Goal: Check status: Check status

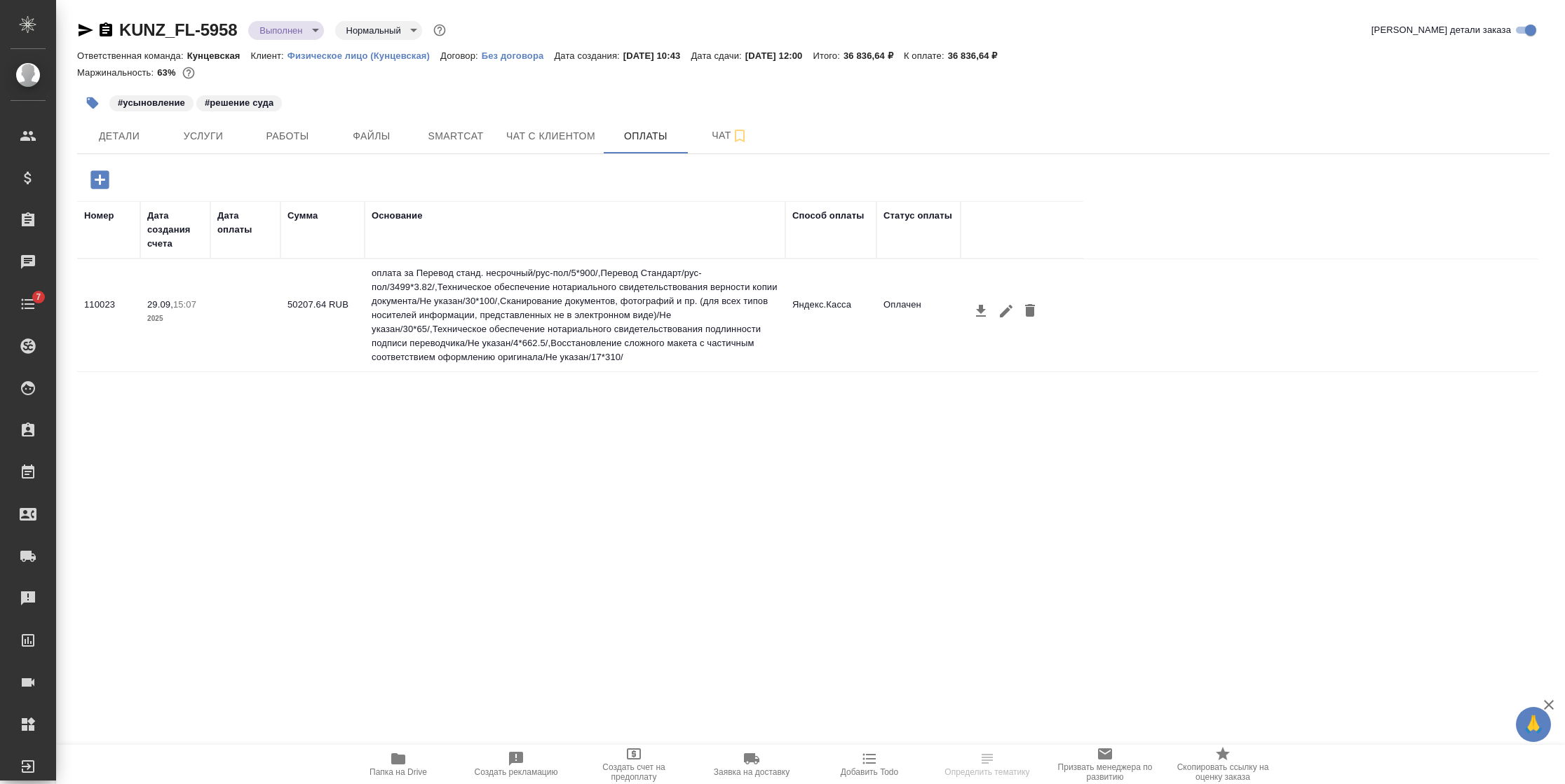
click at [572, 516] on div "Номер Дата создания счета Дата оплаты Сумма Основание Способ оплаты Статус опла…" at bounding box center [807, 410] width 1461 height 420
click at [114, 130] on span "Детали" at bounding box center [119, 137] width 67 height 18
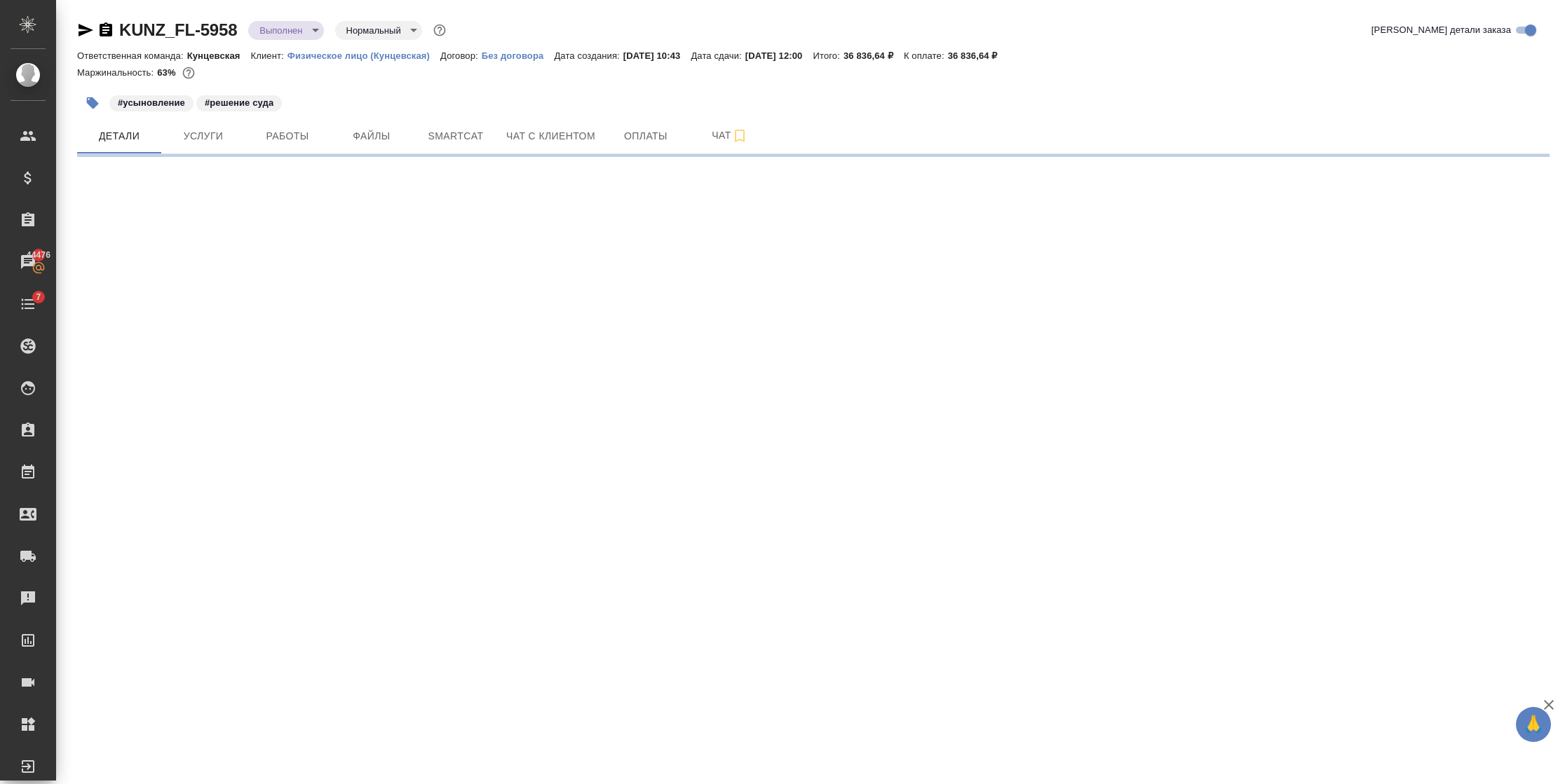
select select "RU"
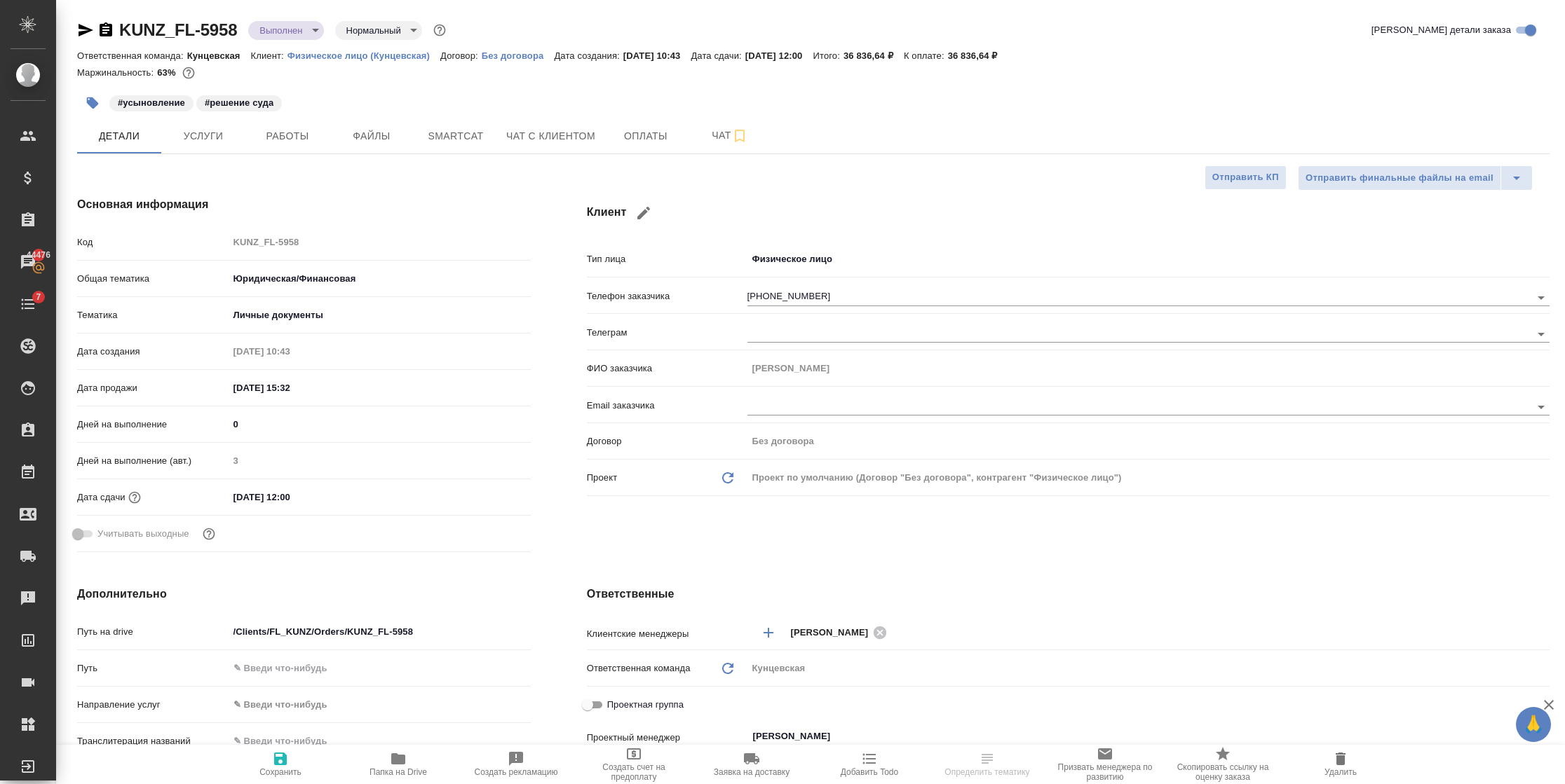
type textarea "x"
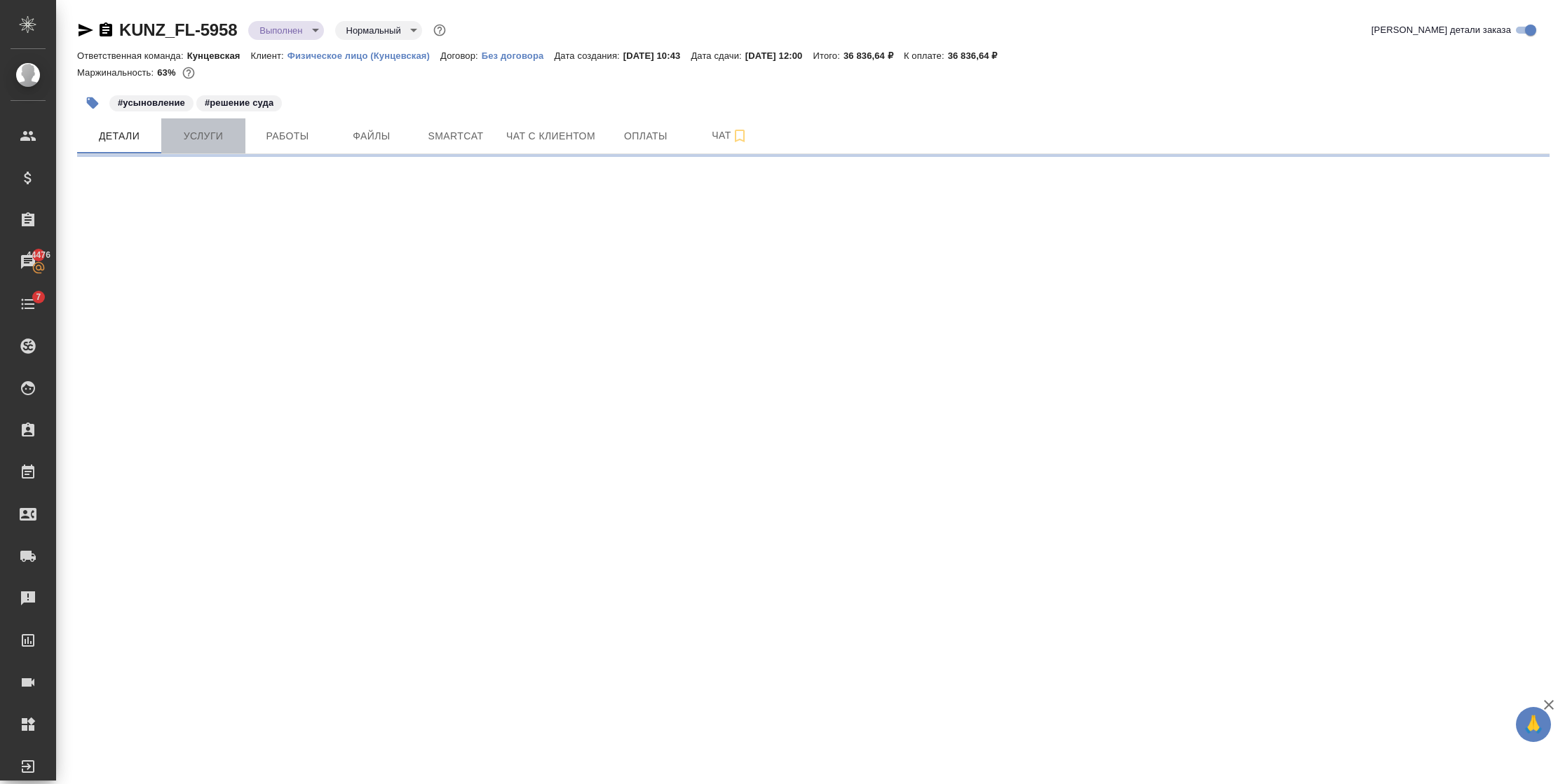
click at [179, 128] on span "Услуги" at bounding box center [203, 137] width 67 height 18
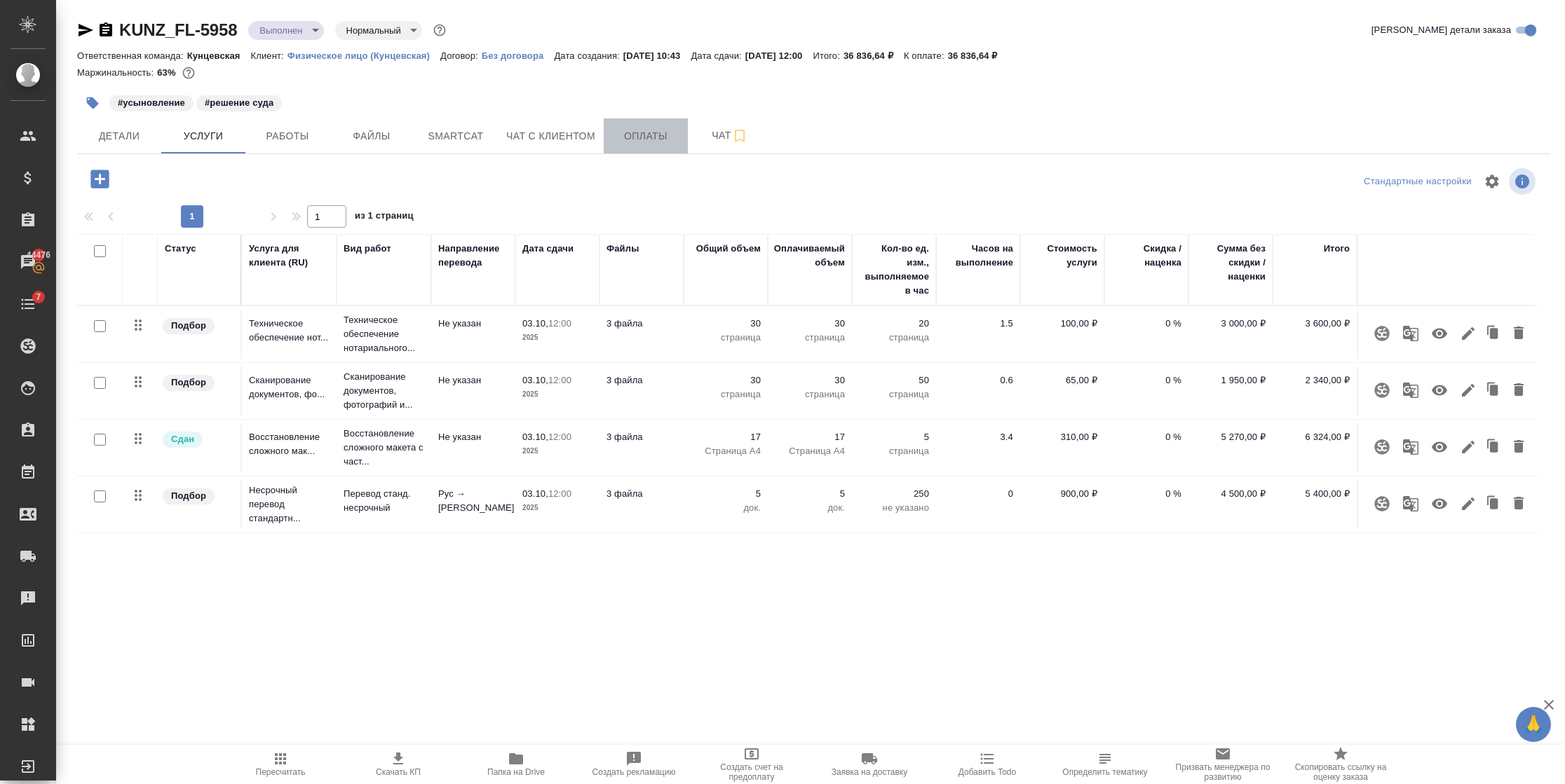
click at [627, 129] on span "Оплаты" at bounding box center [646, 137] width 67 height 18
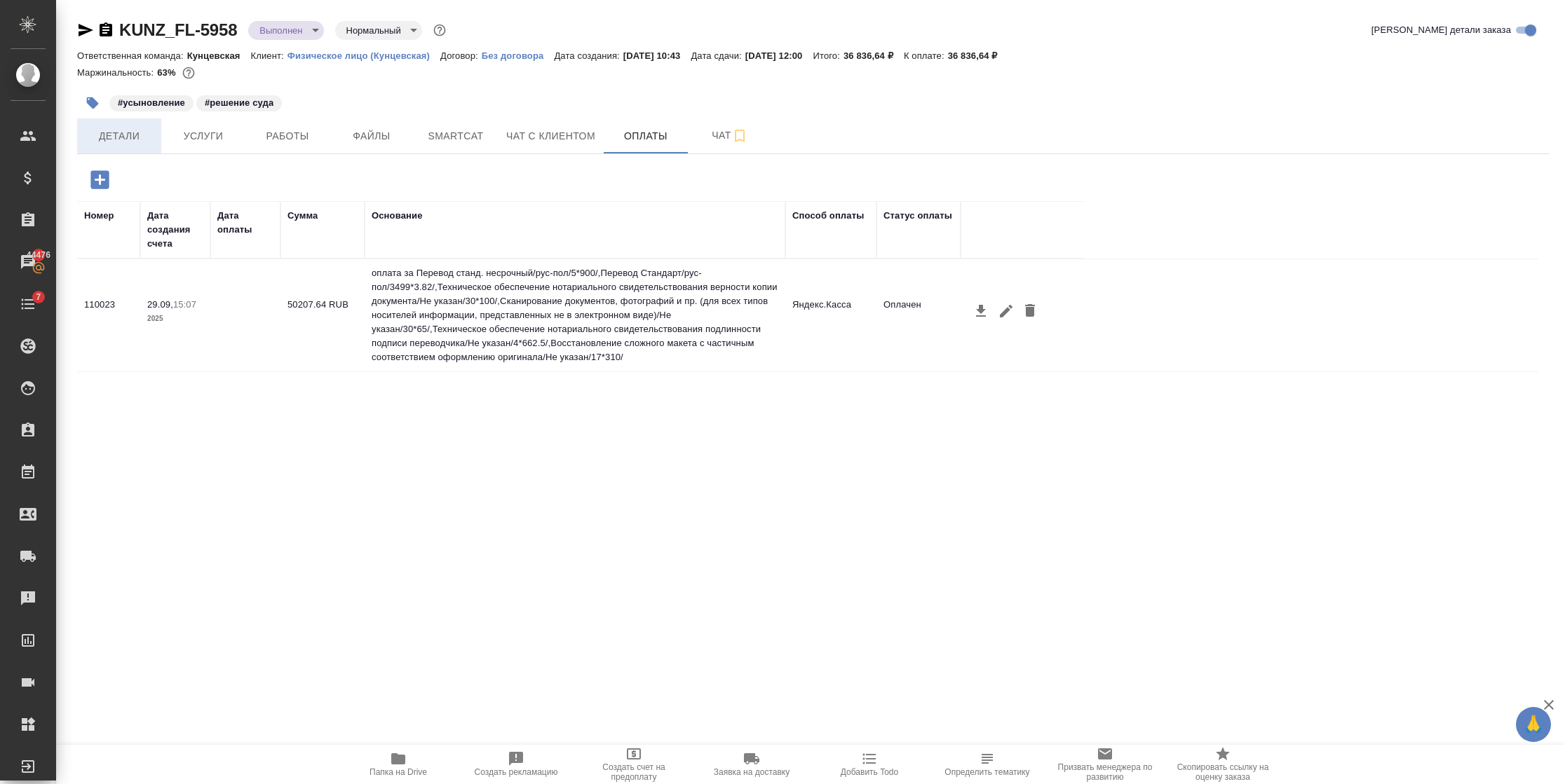
click at [142, 129] on span "Детали" at bounding box center [119, 137] width 67 height 18
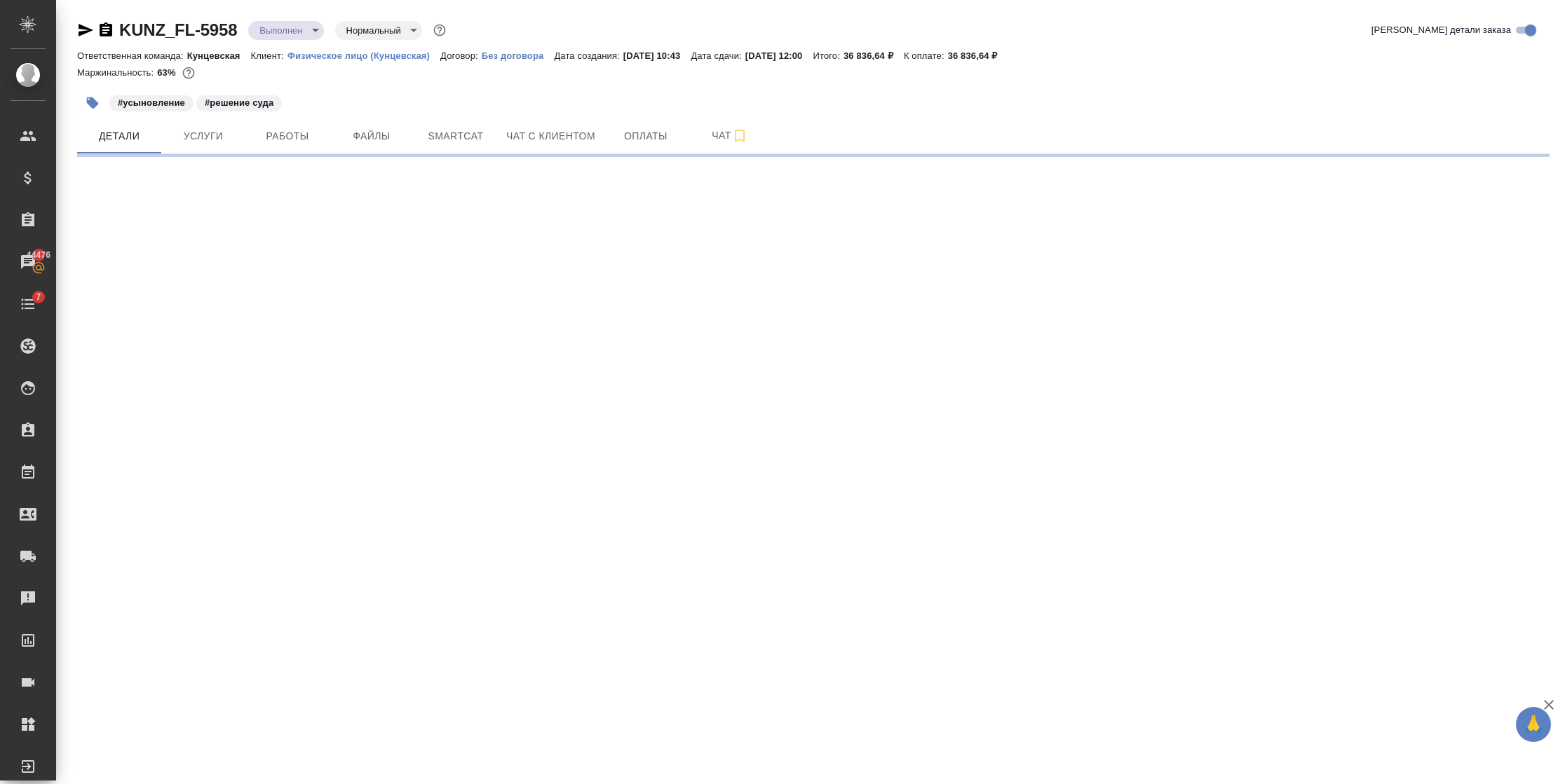
select select "RU"
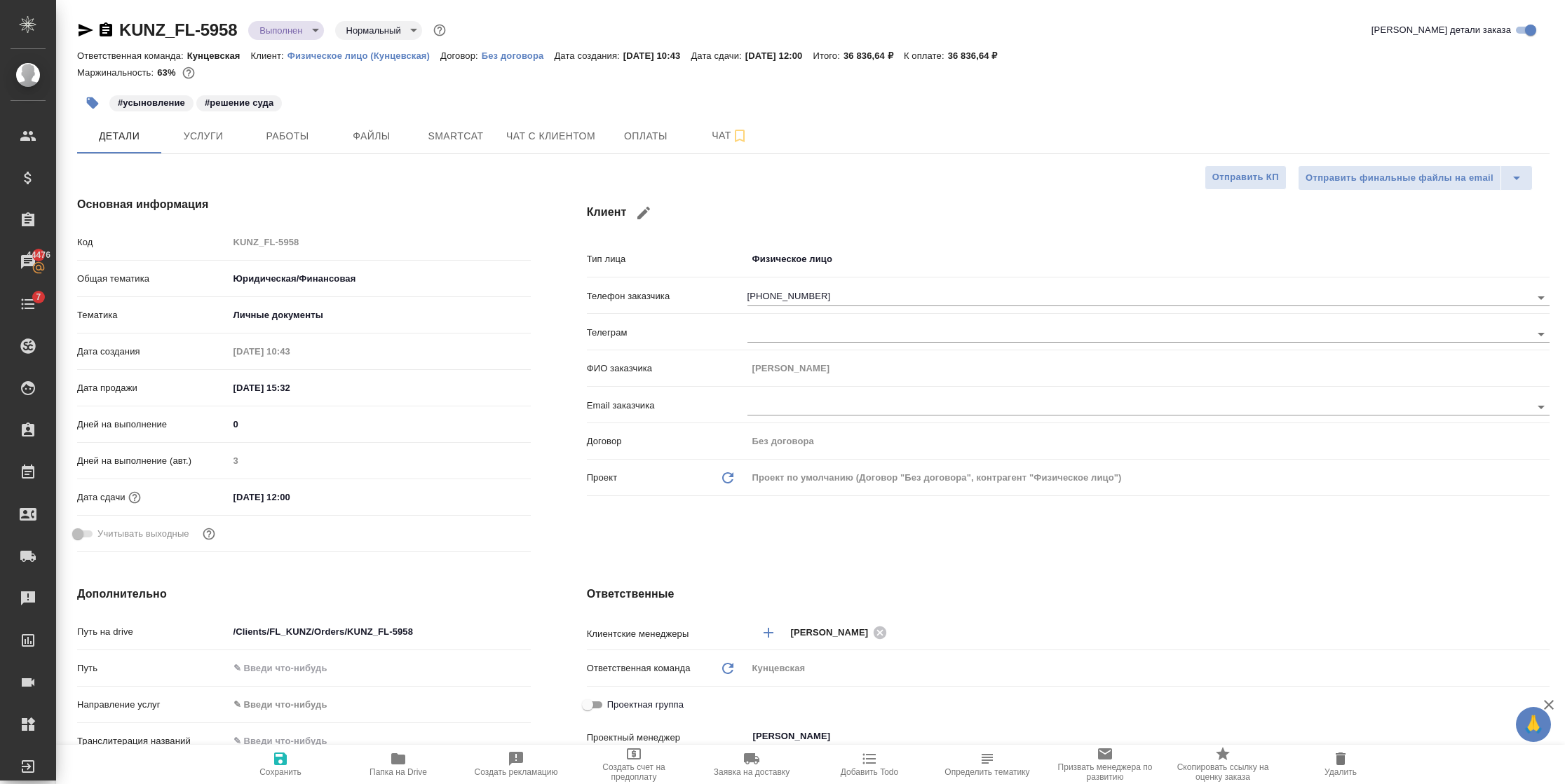
type textarea "x"
click at [227, 143] on span "Услуги" at bounding box center [203, 137] width 67 height 18
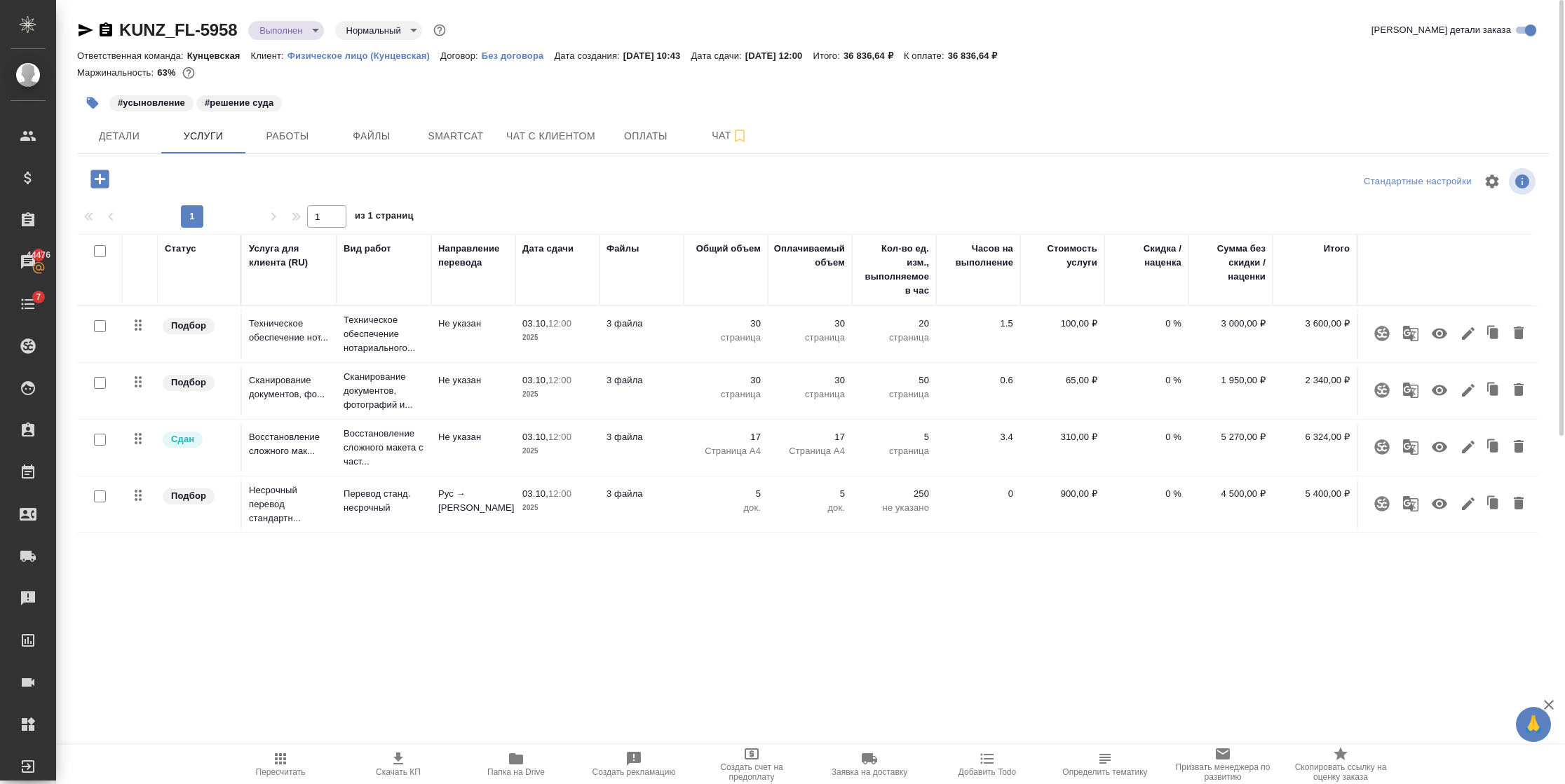
click at [283, 762] on icon "button" at bounding box center [280, 758] width 11 height 11
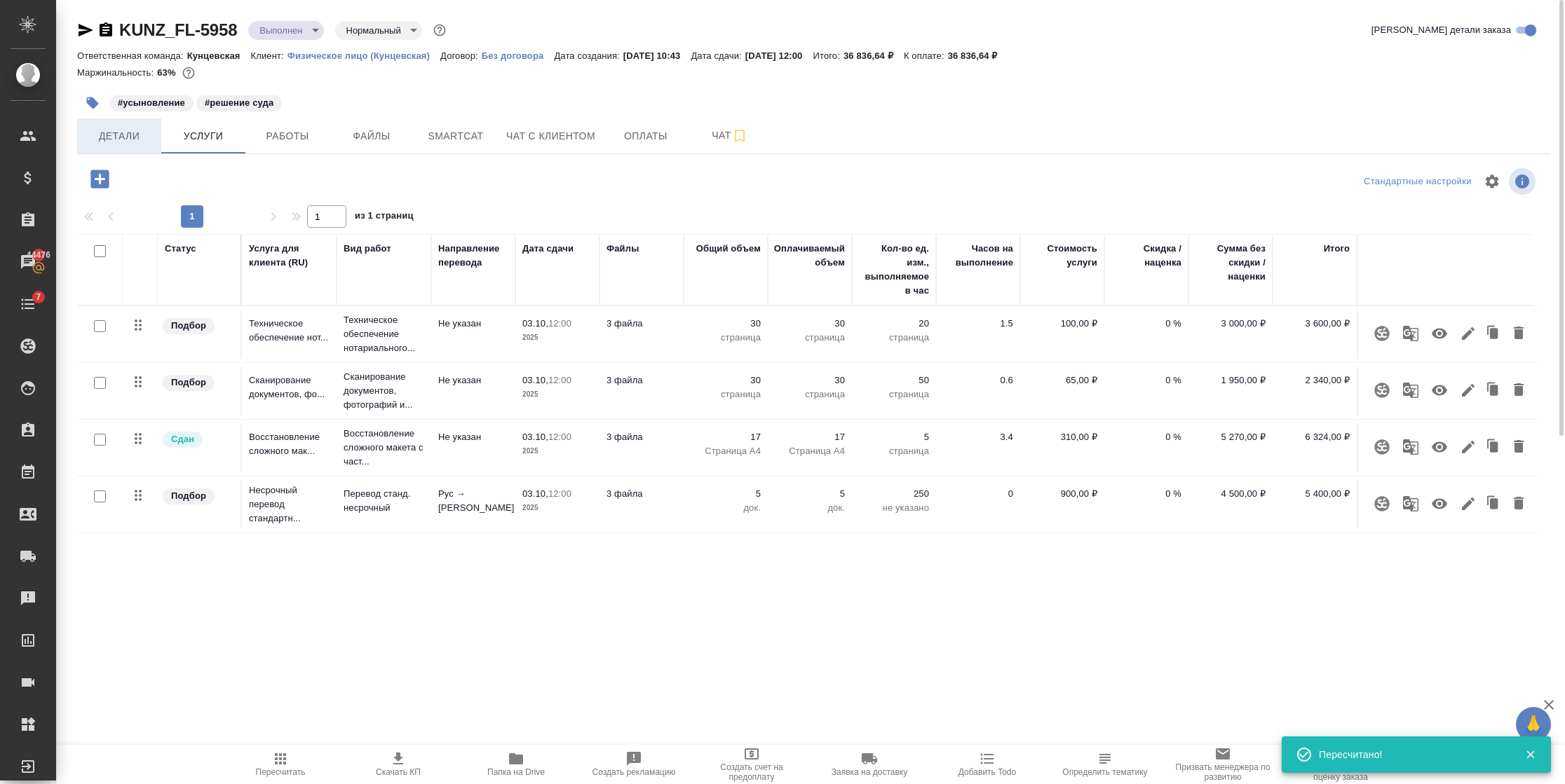
click at [123, 133] on span "Детали" at bounding box center [119, 137] width 67 height 18
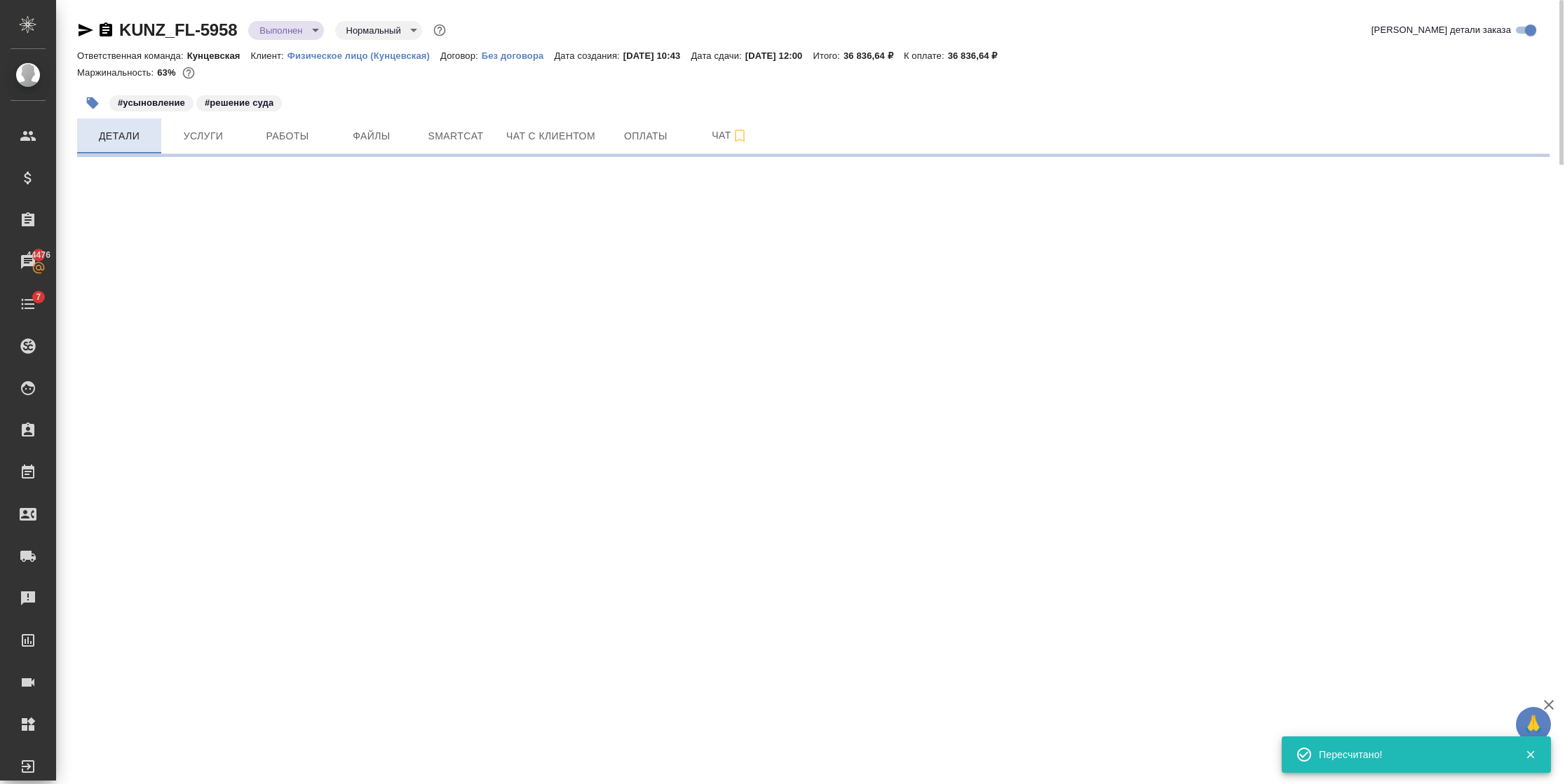
select select "RU"
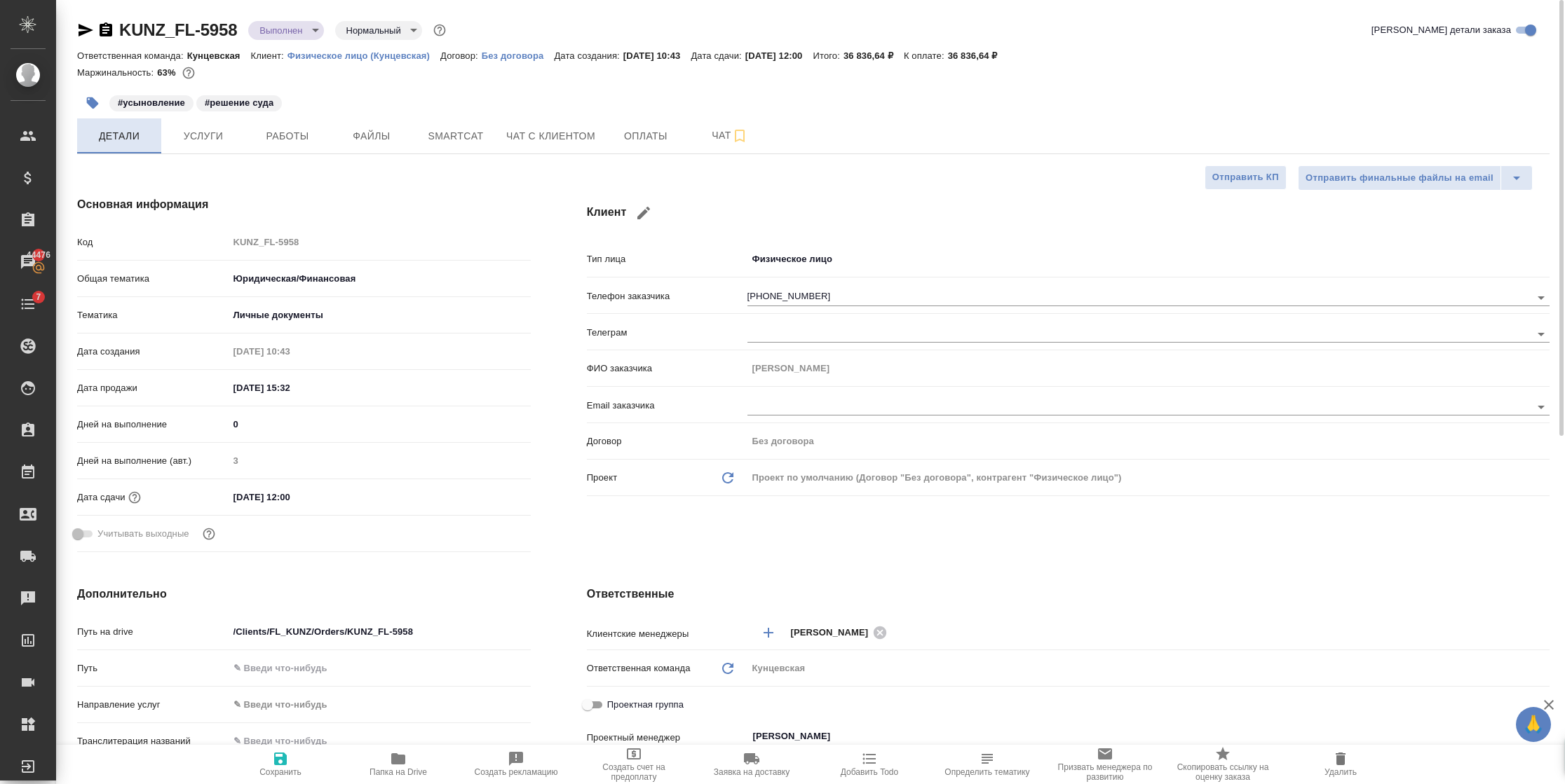
type textarea "x"
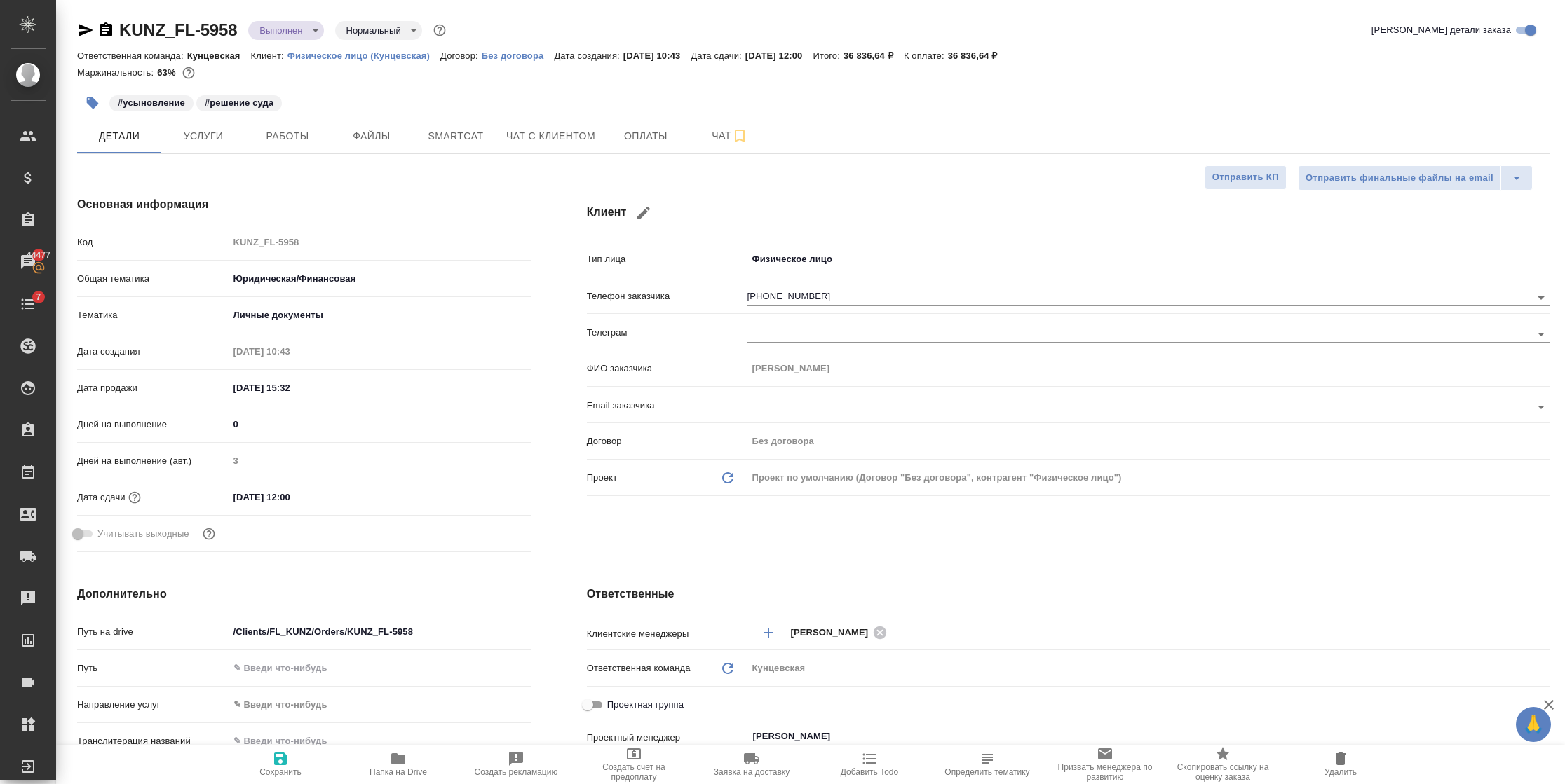
type textarea "x"
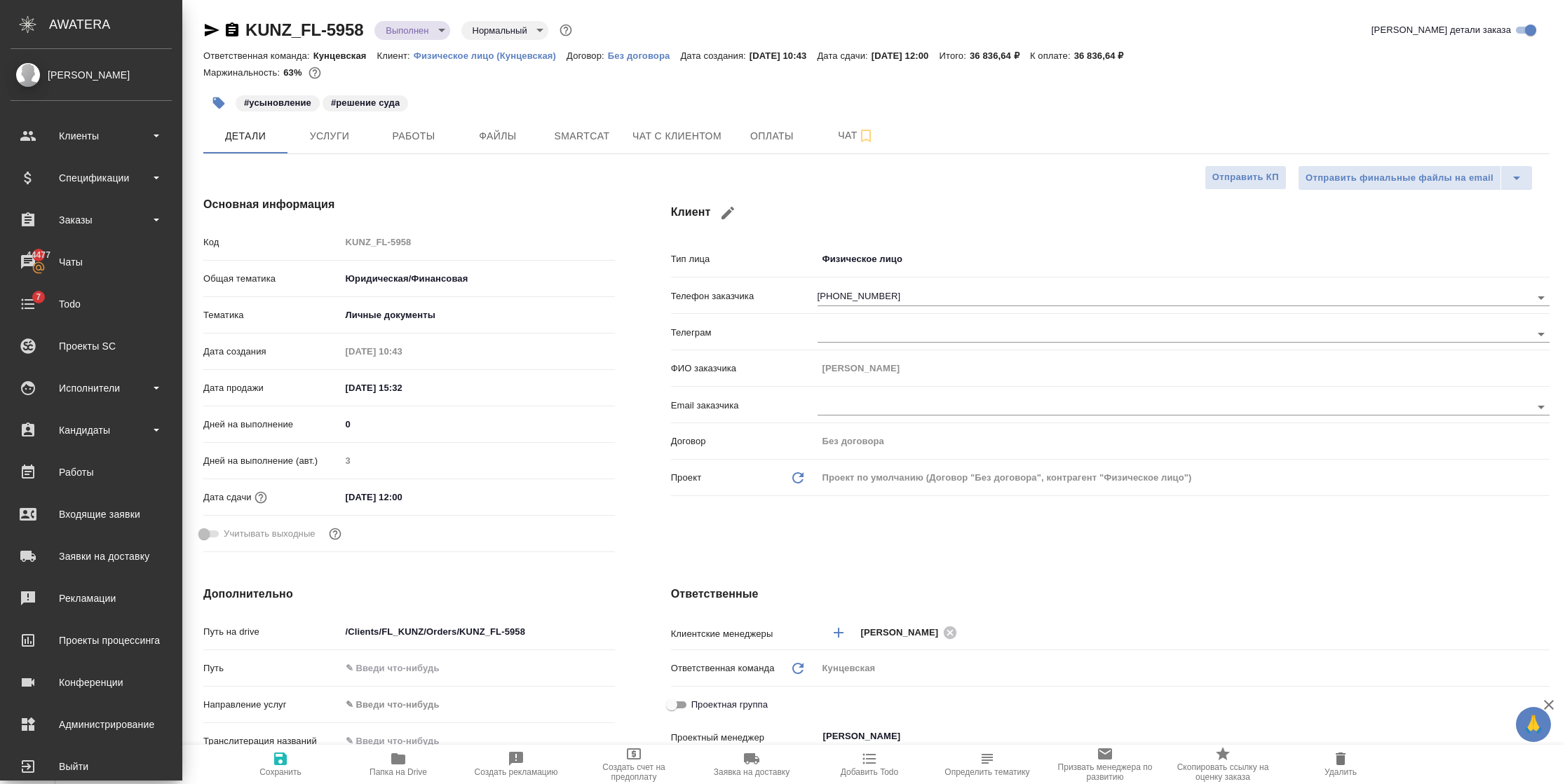
type textarea "x"
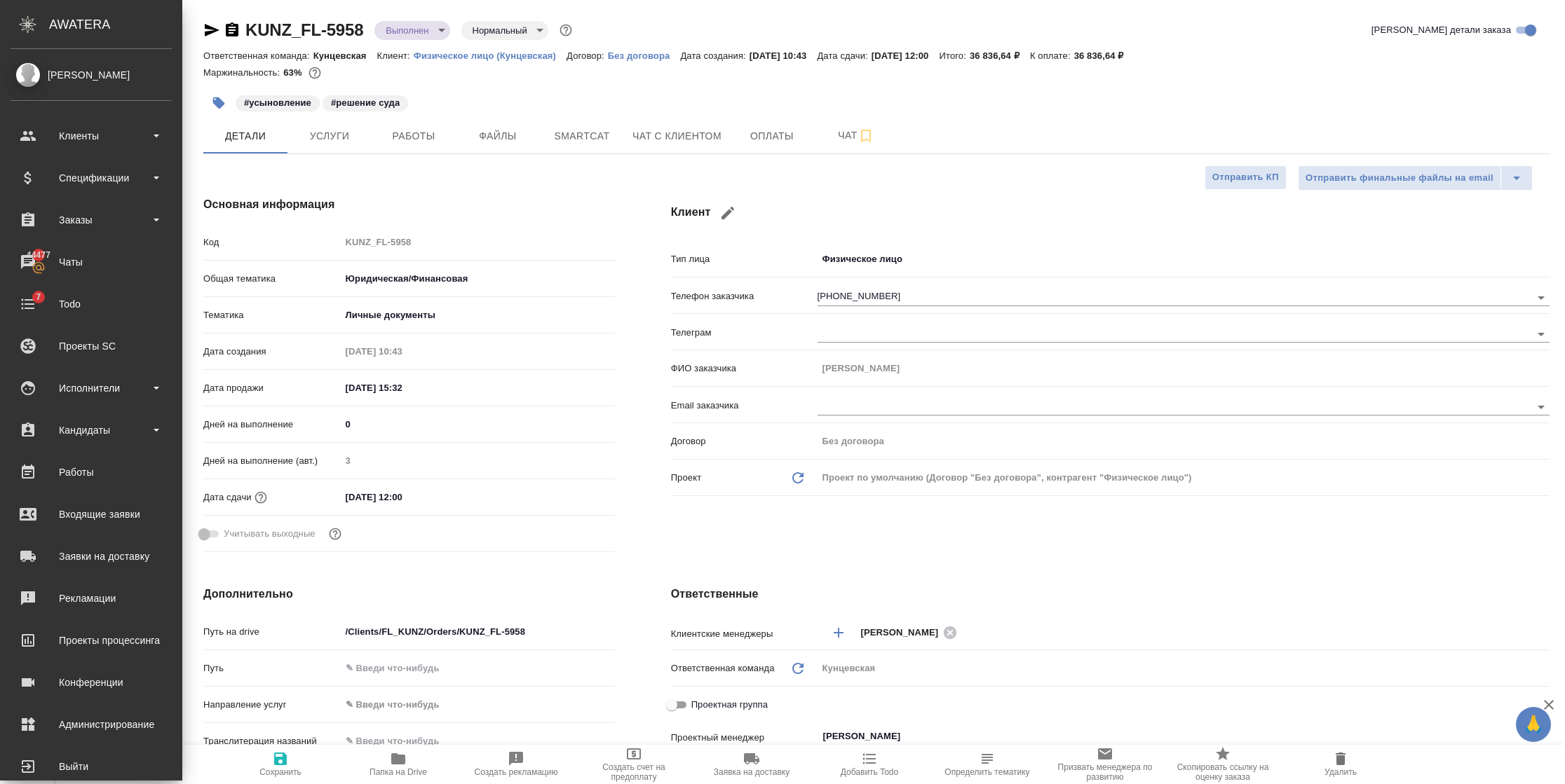
type textarea "x"
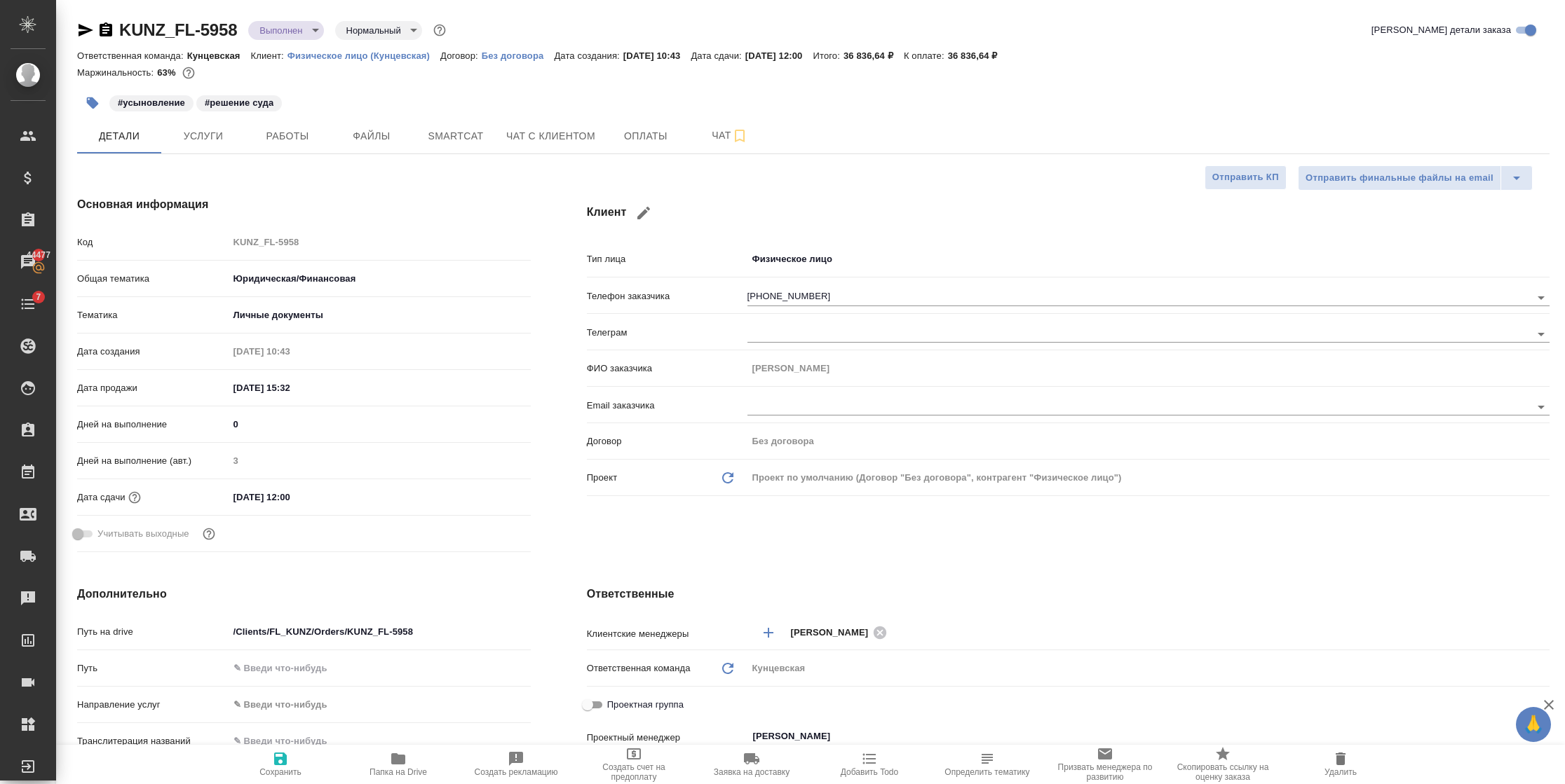
type textarea "x"
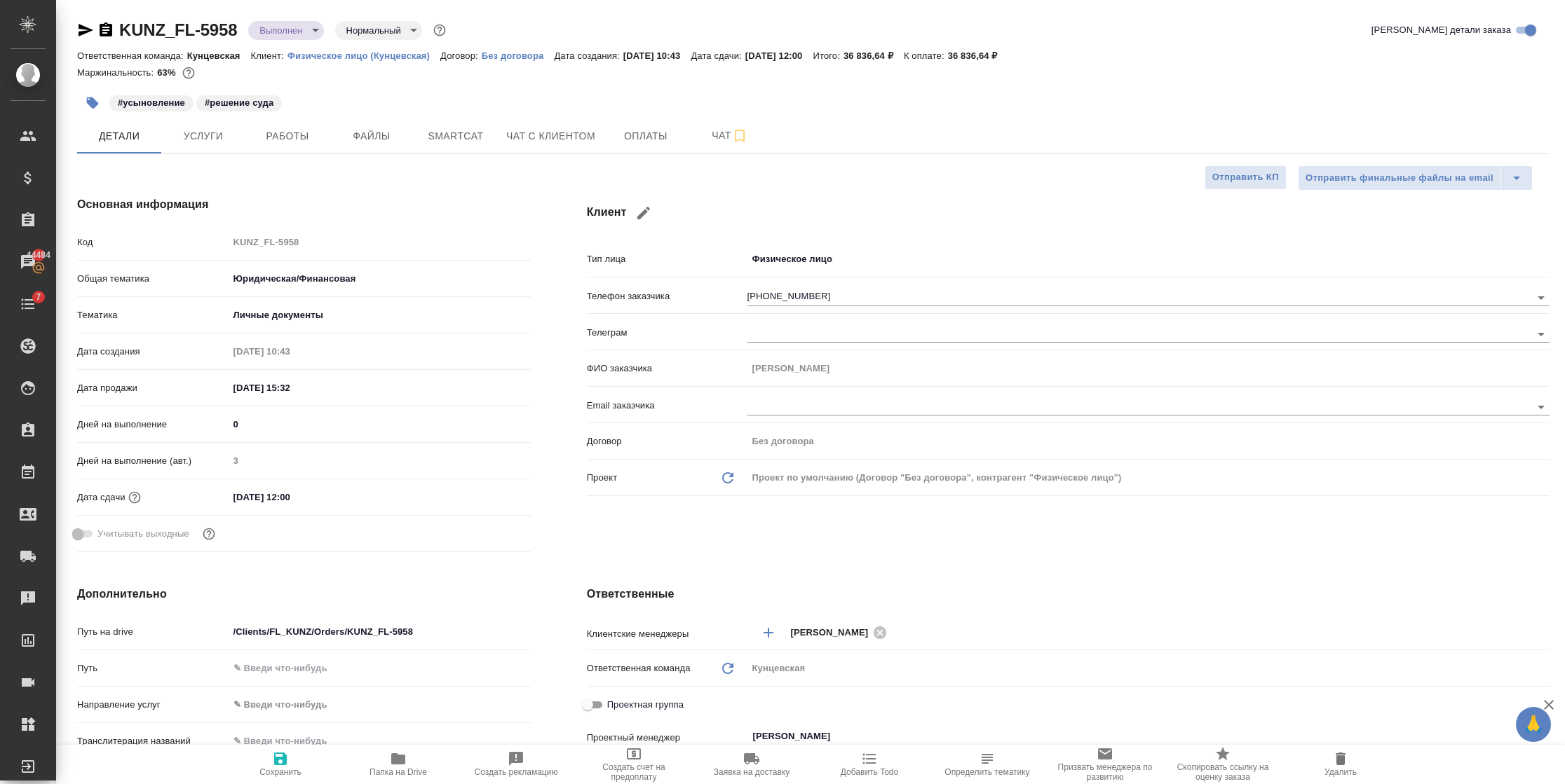
type textarea "x"
